Goal: Task Accomplishment & Management: Use online tool/utility

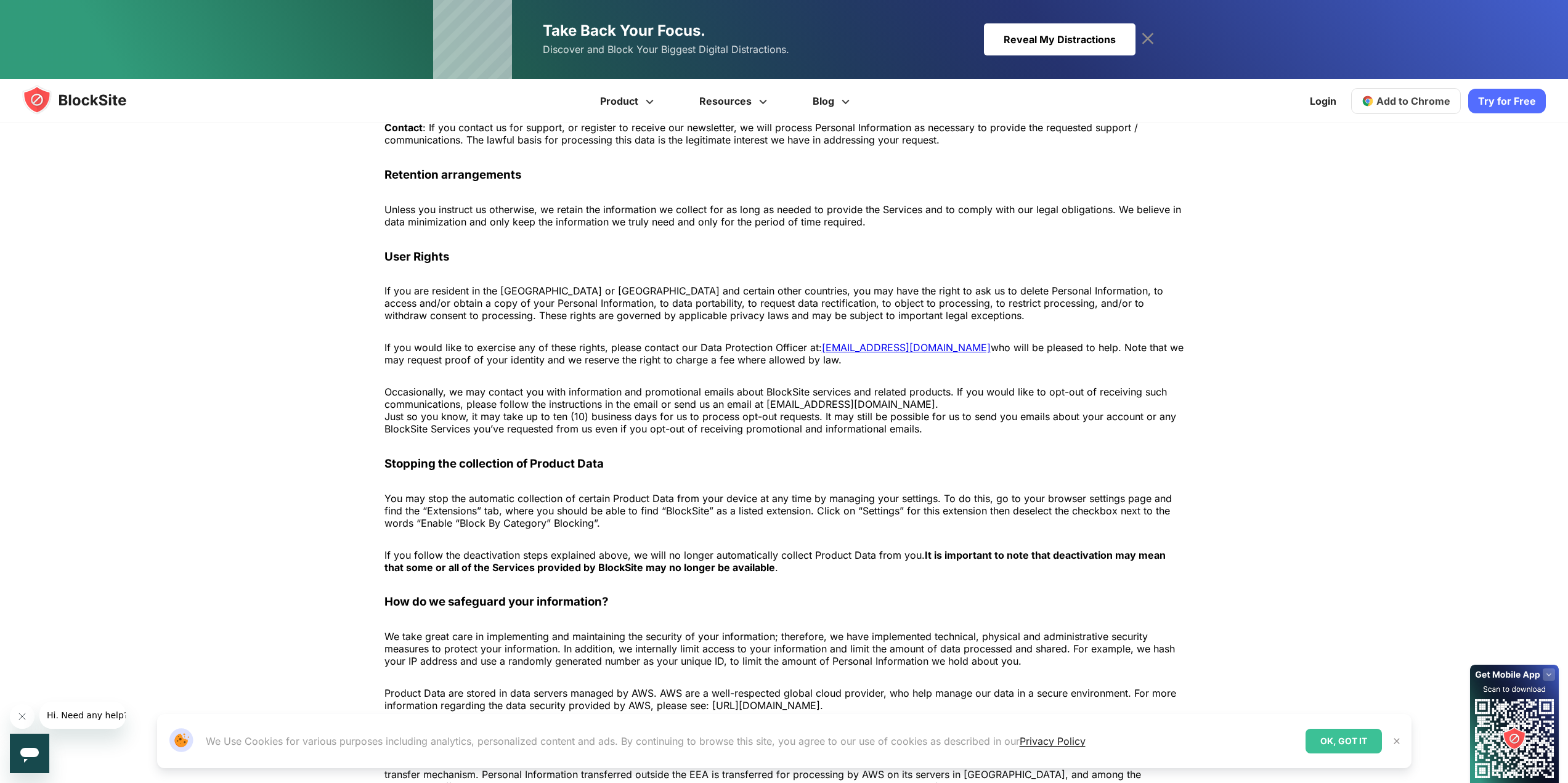
scroll to position [1644, 0]
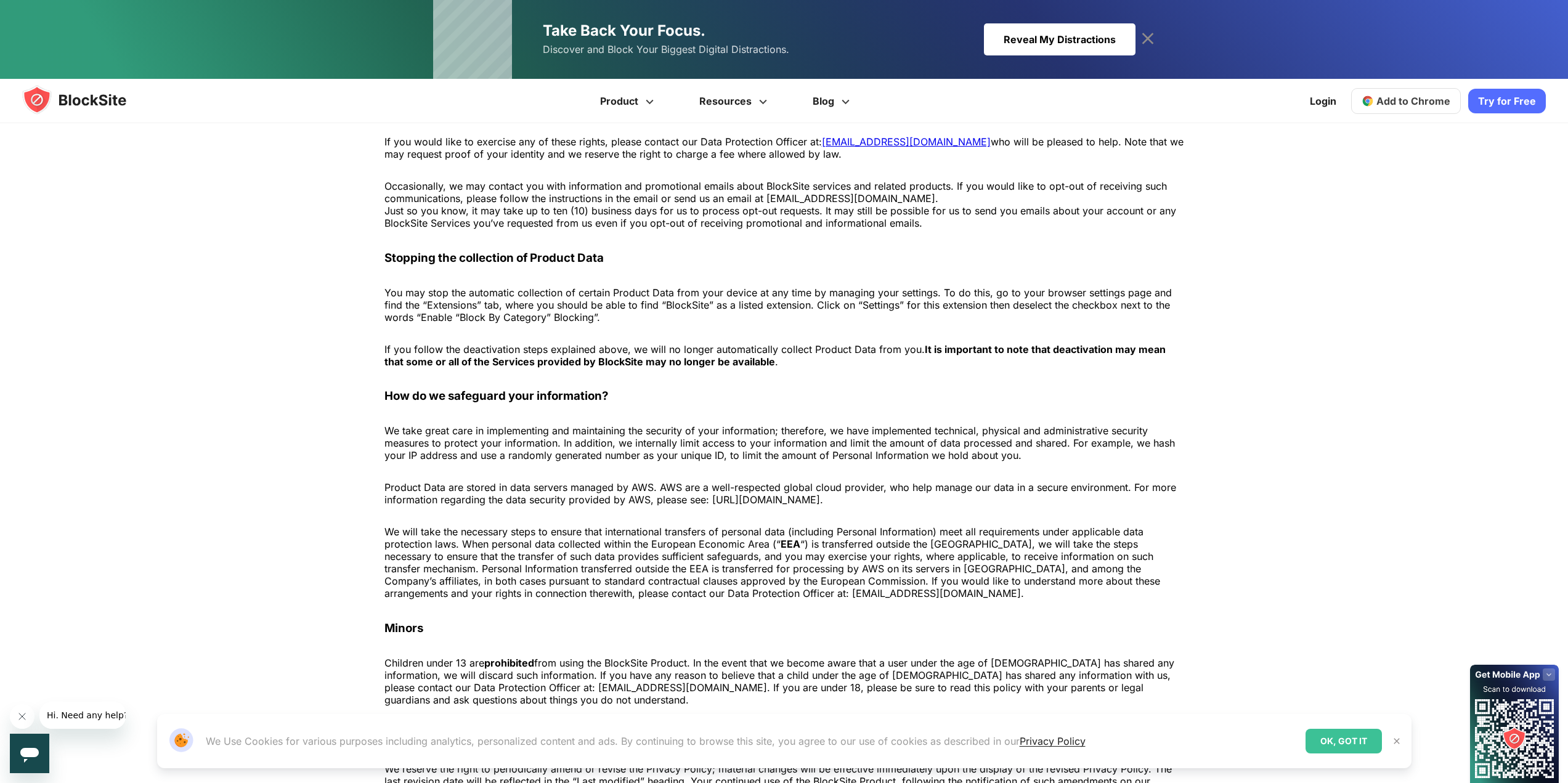
drag, startPoint x: 184, startPoint y: 495, endPoint x: 193, endPoint y: 483, distance: 15.0
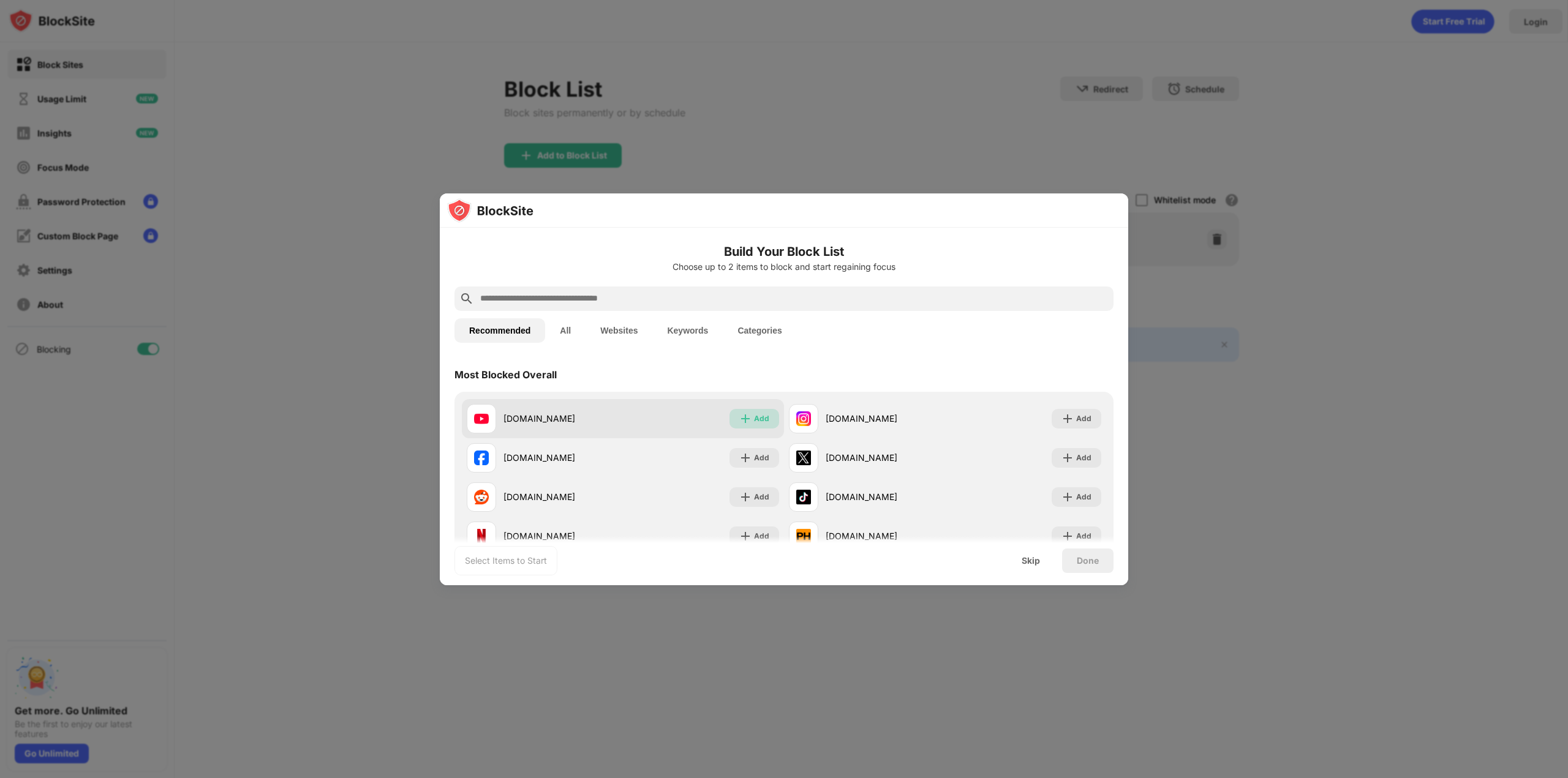
click at [756, 419] on div "Add" at bounding box center [762, 418] width 15 height 12
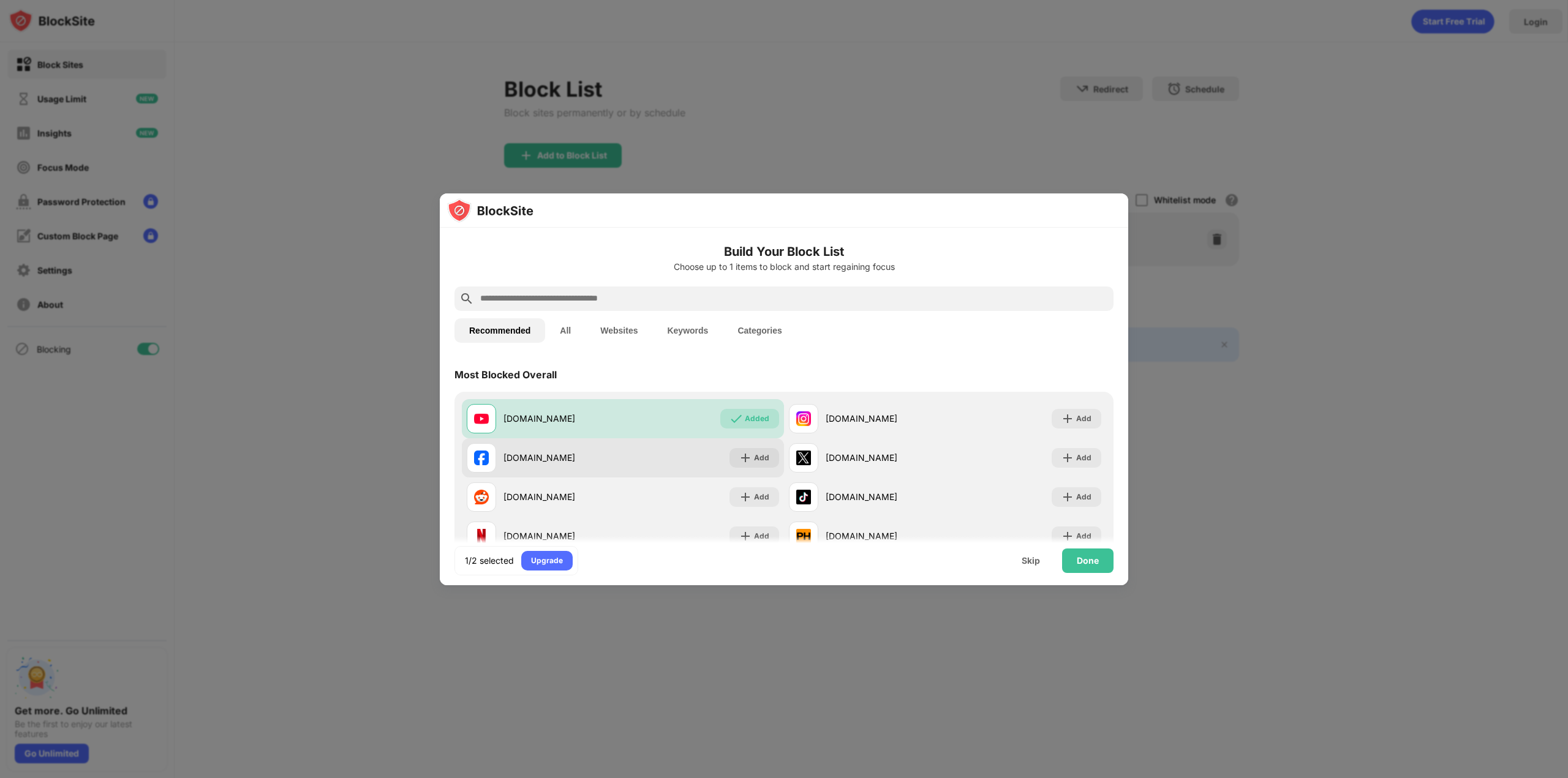
scroll to position [204, 0]
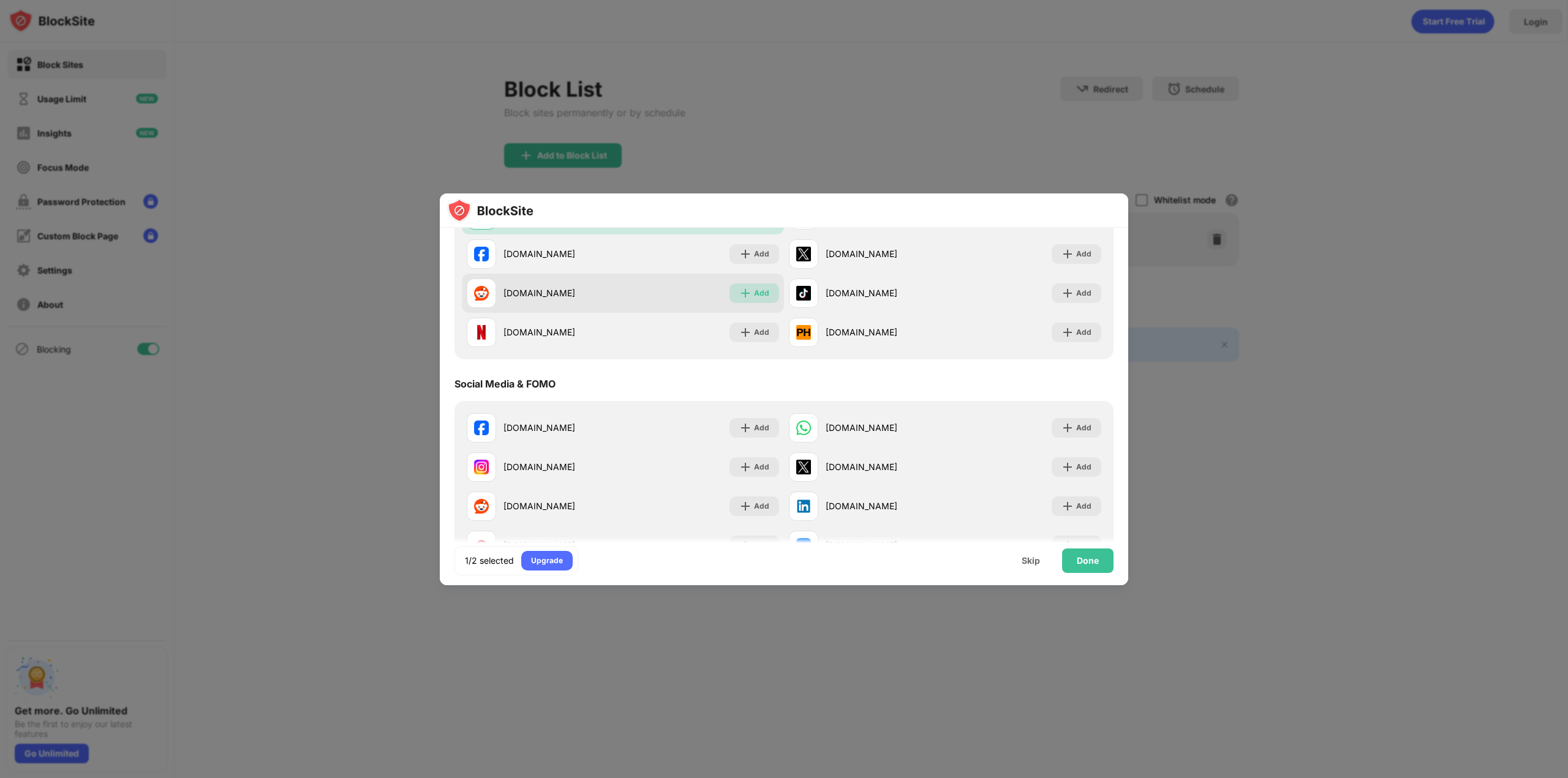
click at [746, 290] on img at bounding box center [745, 293] width 12 height 12
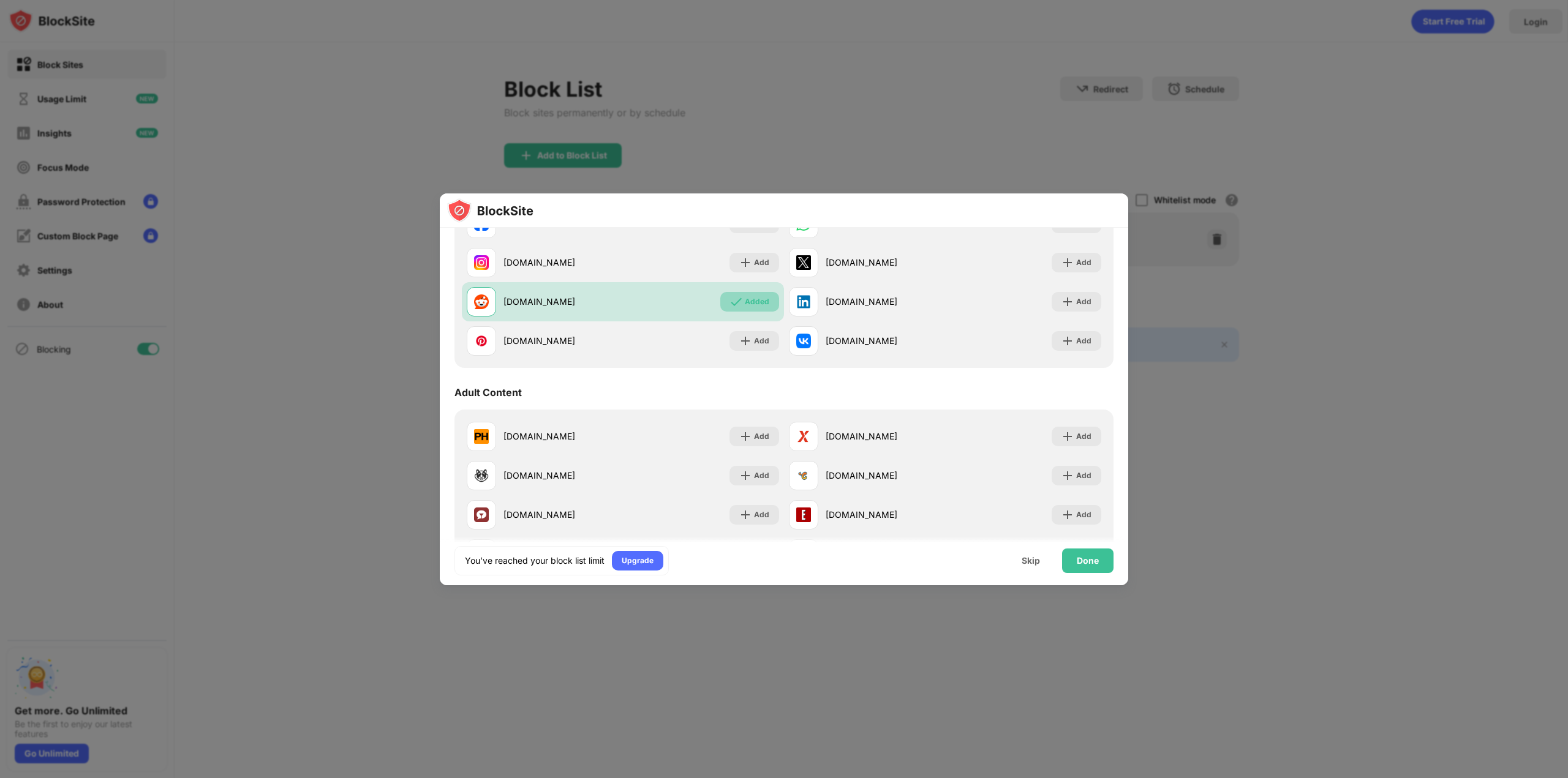
scroll to position [0, 0]
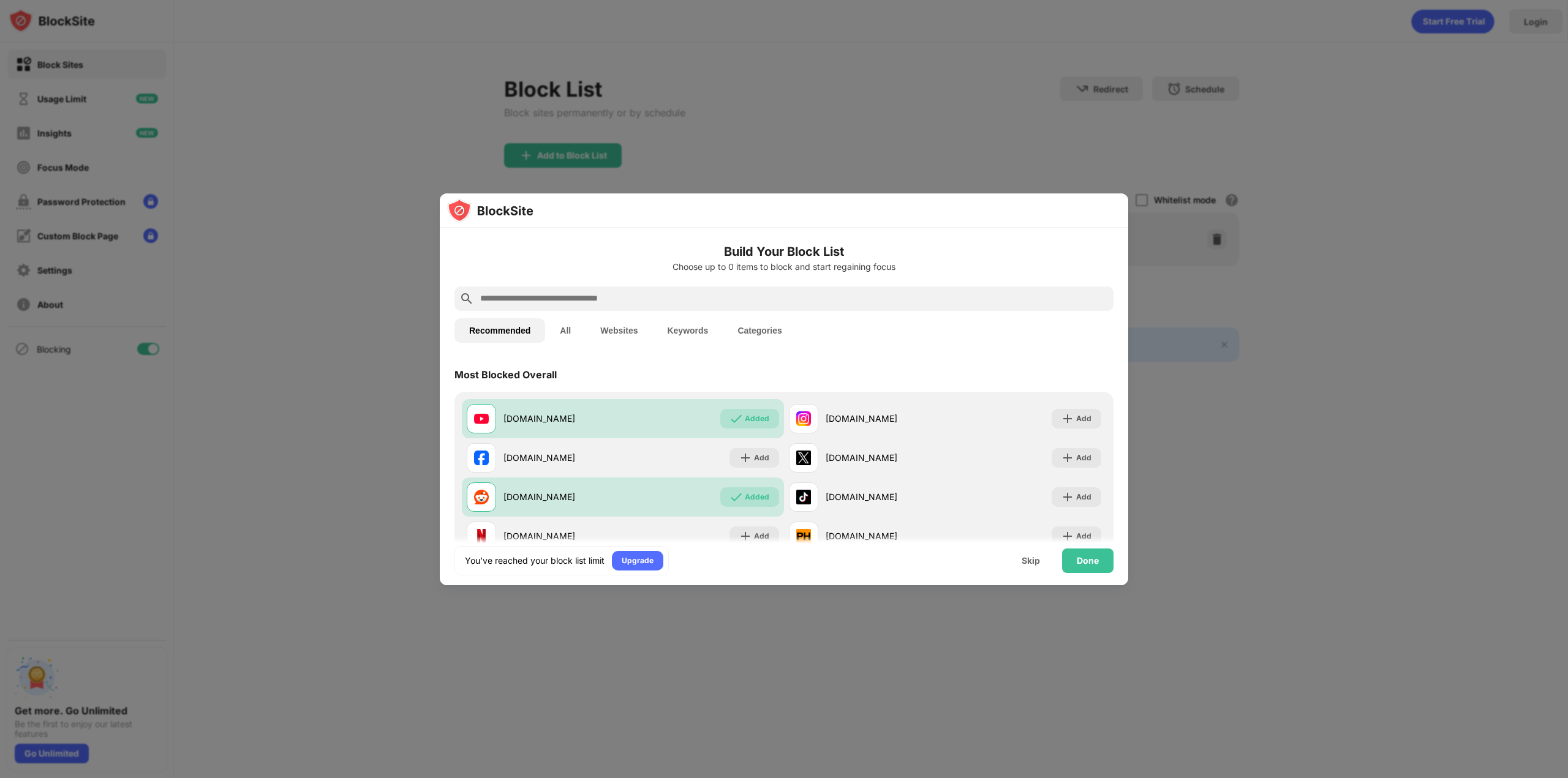
drag, startPoint x: 411, startPoint y: 213, endPoint x: 370, endPoint y: 249, distance: 54.6
